Goal: Task Accomplishment & Management: Manage account settings

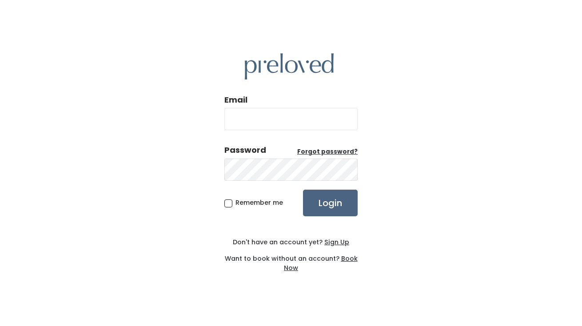
type input "[EMAIL_ADDRESS][DOMAIN_NAME]"
click at [328, 204] on input "Login" at bounding box center [330, 203] width 55 height 27
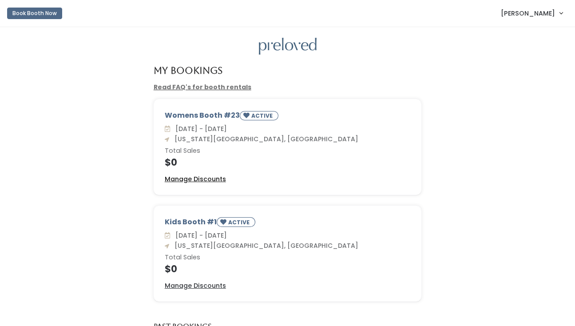
click at [193, 177] on u "Manage Discounts" at bounding box center [195, 179] width 61 height 9
click at [210, 283] on u "Manage Discounts" at bounding box center [195, 285] width 61 height 9
